Goal: Transaction & Acquisition: Download file/media

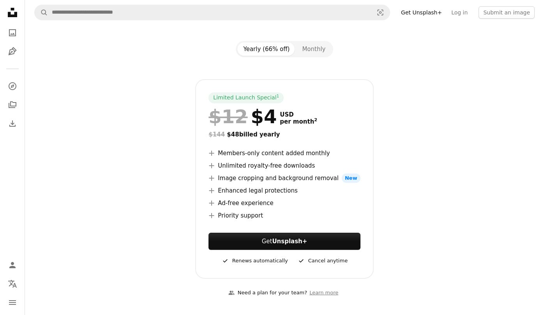
scroll to position [77, 0]
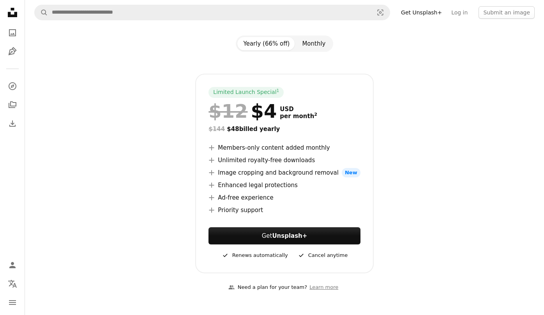
click at [320, 44] on button "Monthly" at bounding box center [314, 43] width 36 height 13
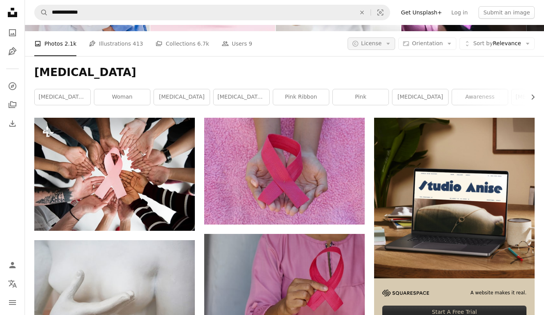
scroll to position [3482, 0]
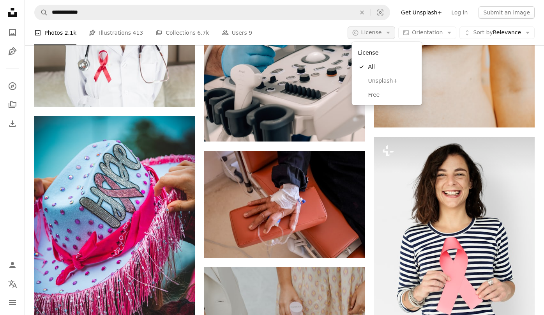
click at [388, 33] on icon "Arrow down" at bounding box center [388, 32] width 7 height 7
click at [385, 93] on span "Free" at bounding box center [392, 95] width 48 height 8
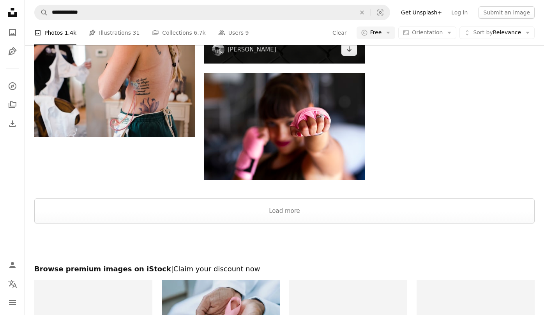
scroll to position [1013, 0]
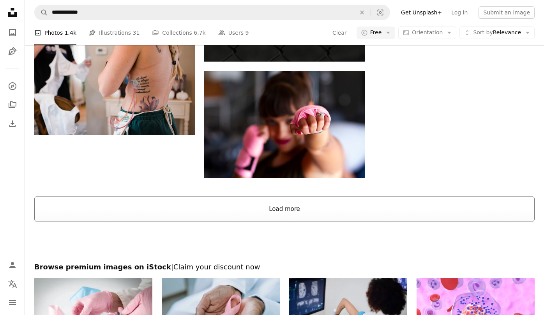
click at [282, 212] on button "Load more" at bounding box center [284, 208] width 501 height 25
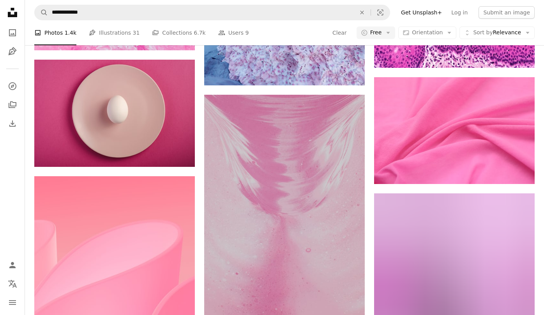
scroll to position [4289, 0]
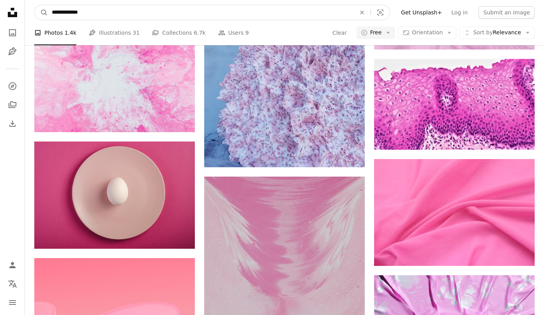
drag, startPoint x: 91, startPoint y: 16, endPoint x: -21, endPoint y: 9, distance: 112.1
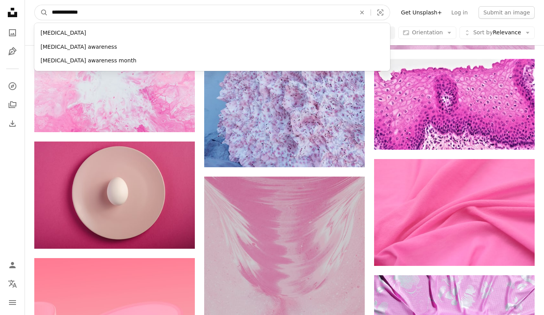
paste input "****"
type input "**********"
click at [41, 12] on button "A magnifying glass" at bounding box center [41, 12] width 13 height 15
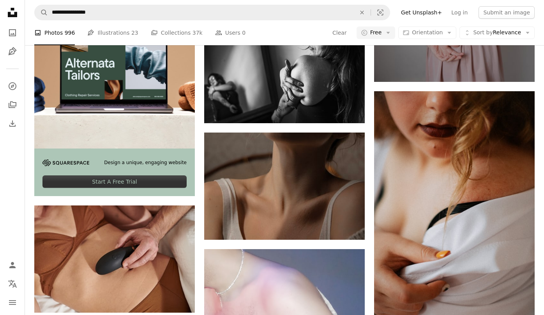
scroll to position [1748, 0]
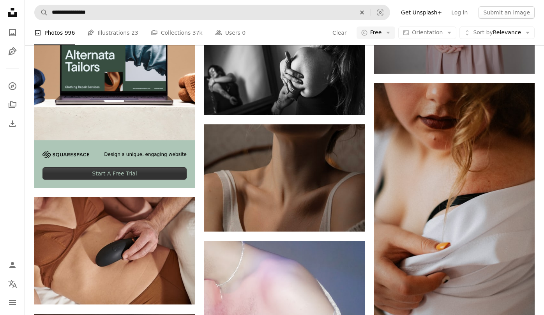
click at [367, 12] on icon "An X shape" at bounding box center [362, 12] width 17 height 6
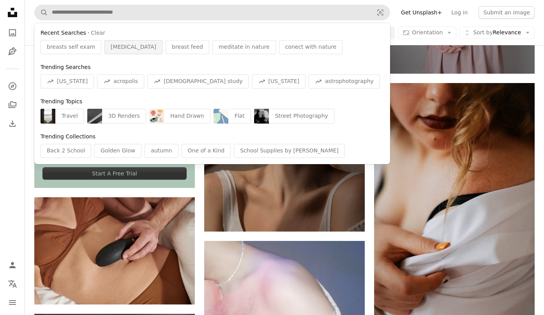
click at [120, 49] on span "[MEDICAL_DATA]" at bounding box center [134, 47] width 46 height 8
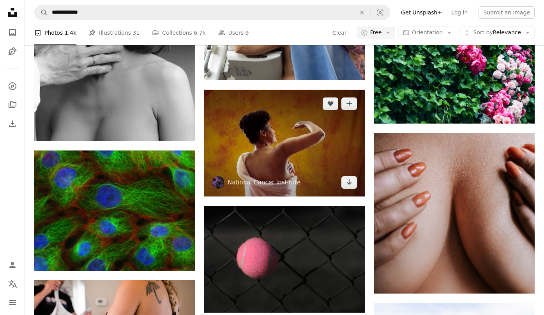
scroll to position [748, 0]
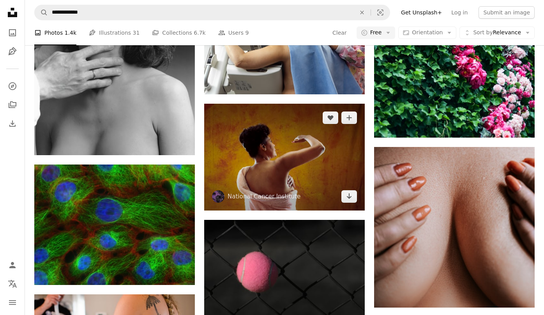
click at [259, 159] on img at bounding box center [284, 157] width 161 height 107
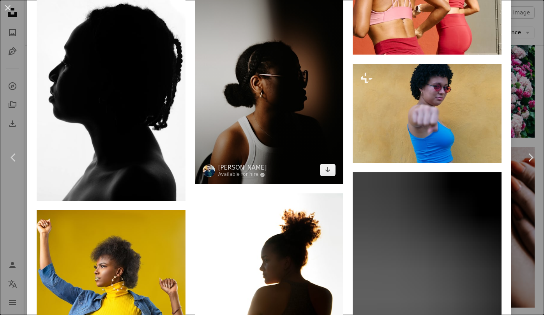
scroll to position [1499, 0]
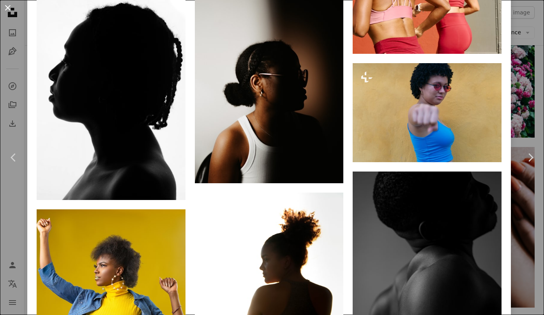
click at [9, 10] on button "An X shape" at bounding box center [7, 7] width 9 height 9
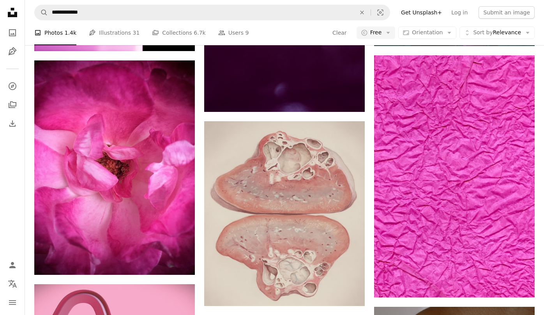
scroll to position [12802, 0]
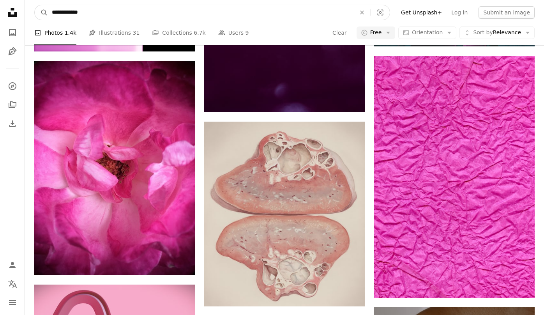
click at [302, 11] on input "**********" at bounding box center [201, 12] width 306 height 15
click at [41, 12] on button "A magnifying glass" at bounding box center [41, 12] width 13 height 15
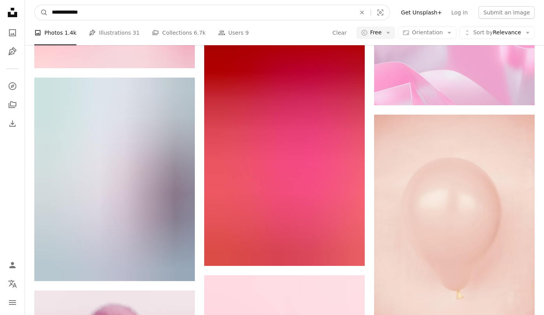
scroll to position [3757, 0]
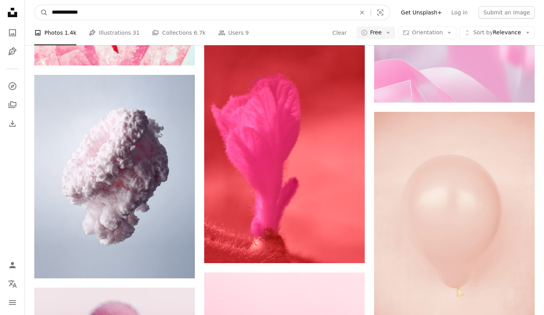
drag, startPoint x: 90, startPoint y: 13, endPoint x: -96, endPoint y: -3, distance: 186.6
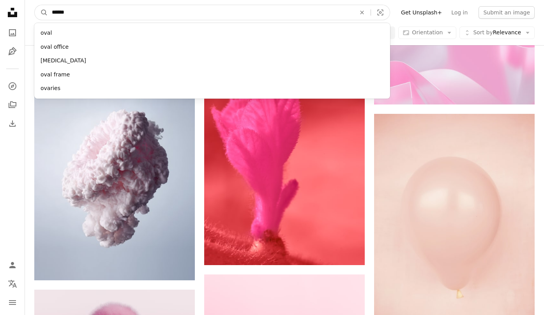
type input "*******"
click at [41, 12] on button "A magnifying glass" at bounding box center [41, 12] width 13 height 15
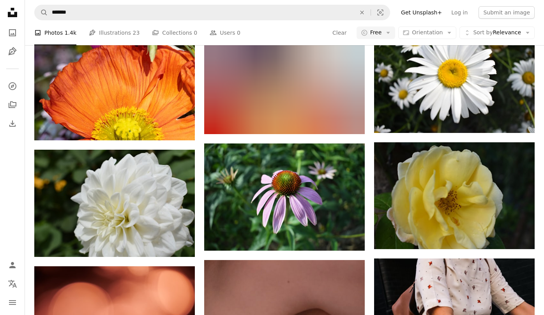
scroll to position [681, 0]
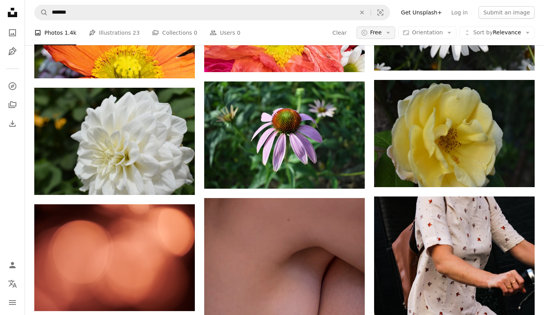
click at [390, 34] on icon "button" at bounding box center [389, 33] width 4 height 2
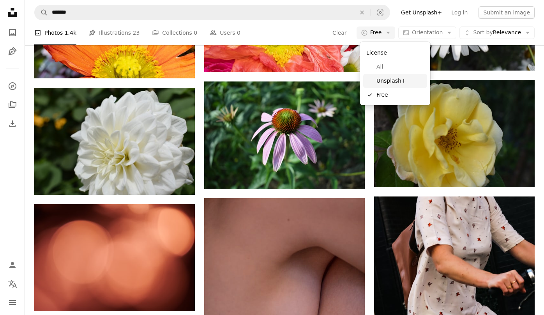
click at [389, 82] on span "Unsplash+" at bounding box center [401, 81] width 48 height 8
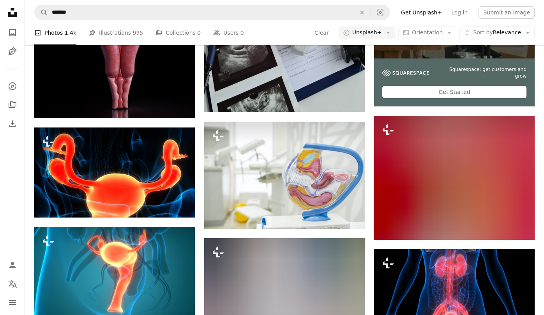
scroll to position [300, 0]
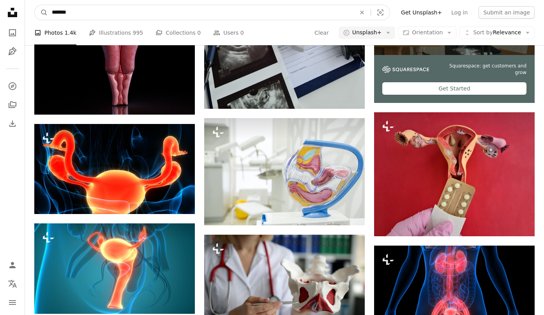
drag, startPoint x: 83, startPoint y: 16, endPoint x: -54, endPoint y: 15, distance: 137.6
type input "**********"
click at [41, 12] on button "A magnifying glass" at bounding box center [41, 12] width 13 height 15
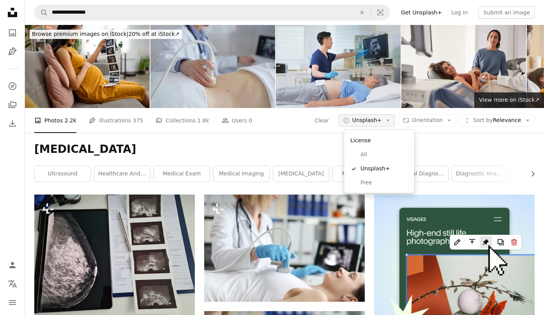
click at [382, 120] on span "Unsplash+" at bounding box center [367, 121] width 30 height 8
click at [369, 180] on span "Free" at bounding box center [385, 183] width 48 height 8
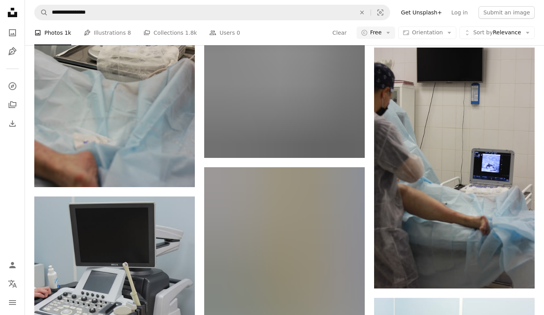
scroll to position [642, 0]
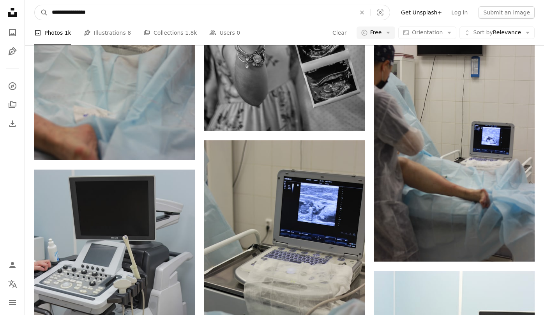
drag, startPoint x: 104, startPoint y: 18, endPoint x: -5, endPoint y: 9, distance: 109.9
click at [0, 9] on html "**********" at bounding box center [272, 240] width 544 height 1765
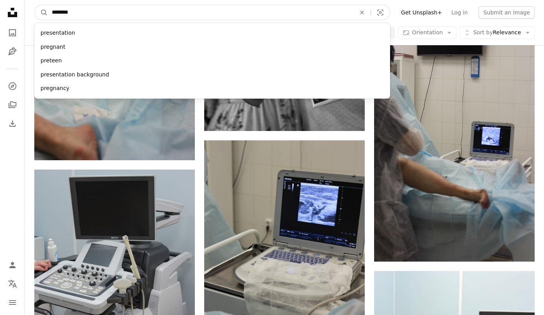
type input "*********"
click at [41, 12] on button "A magnifying glass" at bounding box center [41, 12] width 13 height 15
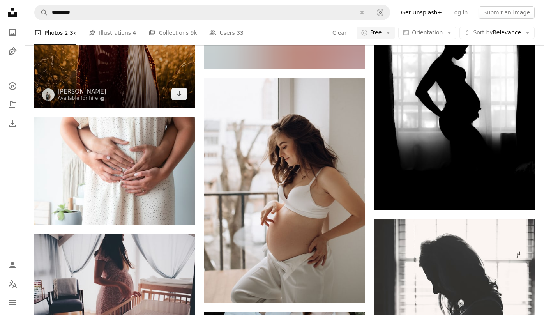
scroll to position [679, 0]
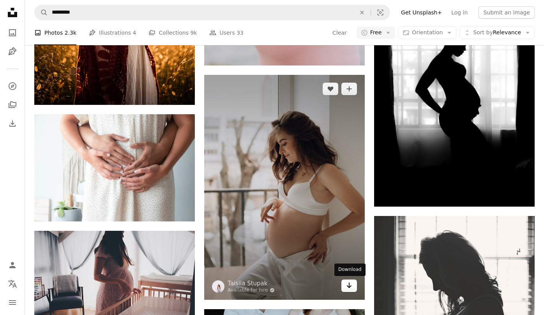
click at [352, 286] on icon "Arrow pointing down" at bounding box center [349, 285] width 6 height 9
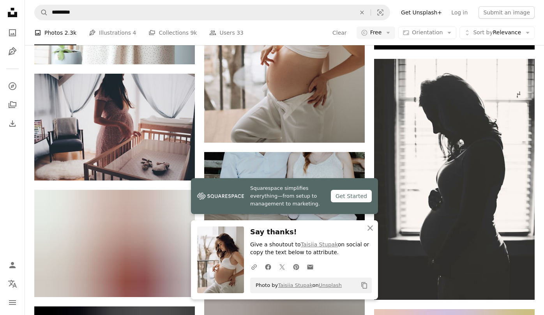
scroll to position [840, 0]
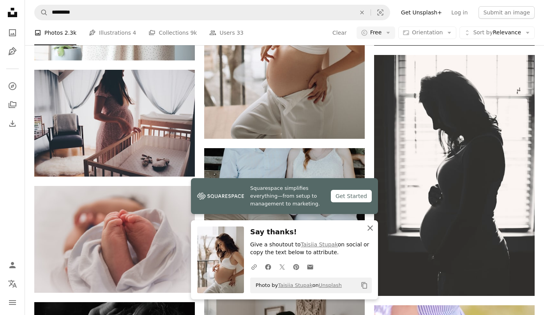
click at [373, 230] on icon "An X shape" at bounding box center [370, 227] width 9 height 9
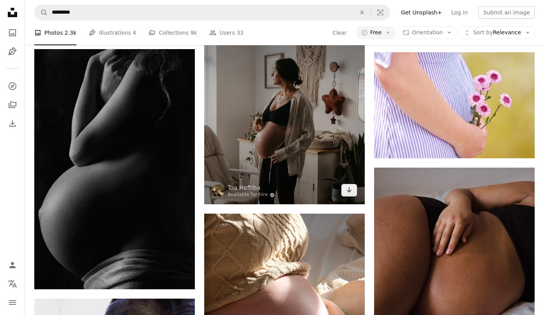
scroll to position [1096, 0]
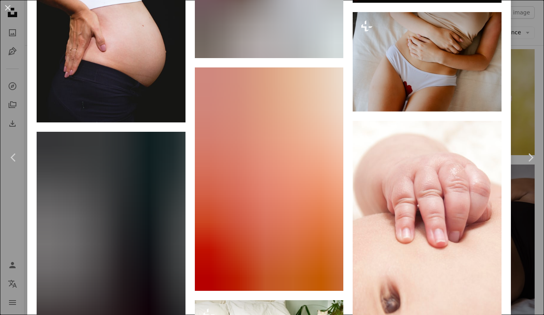
scroll to position [2101, 0]
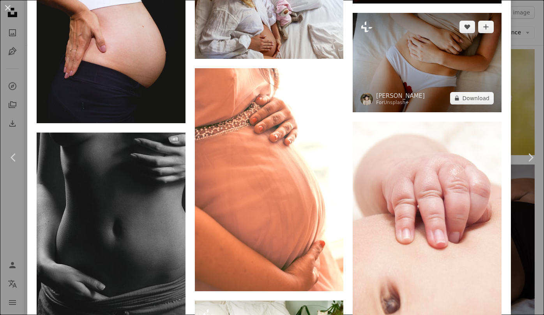
click at [424, 77] on img at bounding box center [427, 62] width 149 height 99
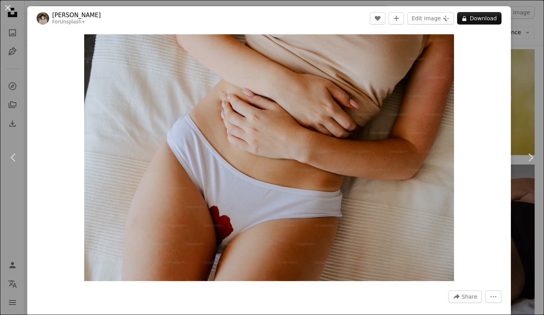
click at [523, 39] on div "An X shape Chevron left Chevron right [PERSON_NAME] For Unsplash+ A heart A plu…" at bounding box center [272, 157] width 544 height 315
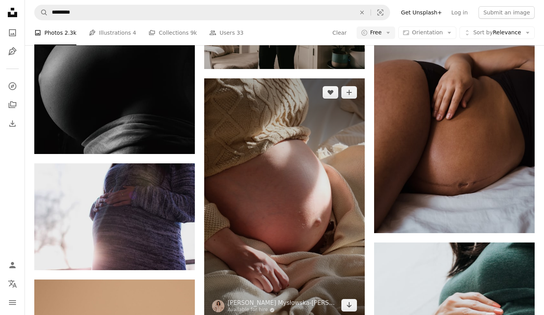
scroll to position [1220, 0]
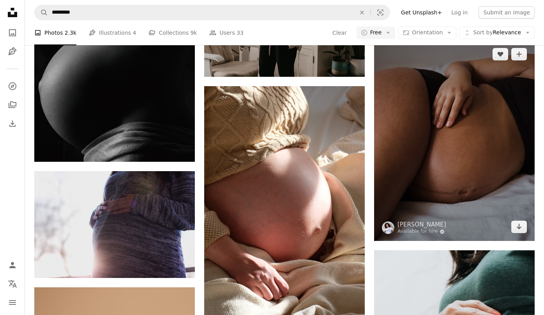
click at [417, 108] on img at bounding box center [454, 140] width 161 height 201
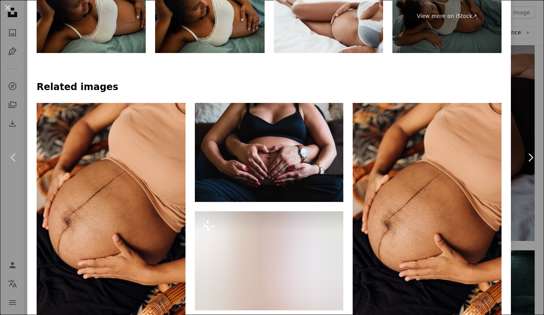
scroll to position [458, 0]
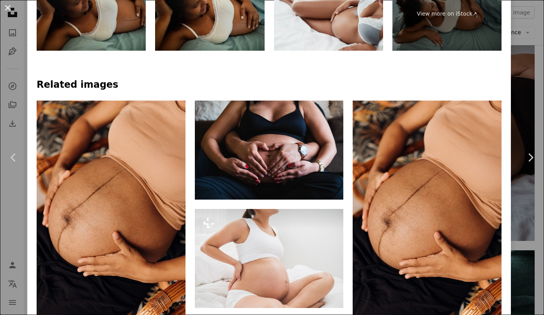
click at [5, 7] on button "An X shape" at bounding box center [7, 7] width 9 height 9
